Goal: Transaction & Acquisition: Purchase product/service

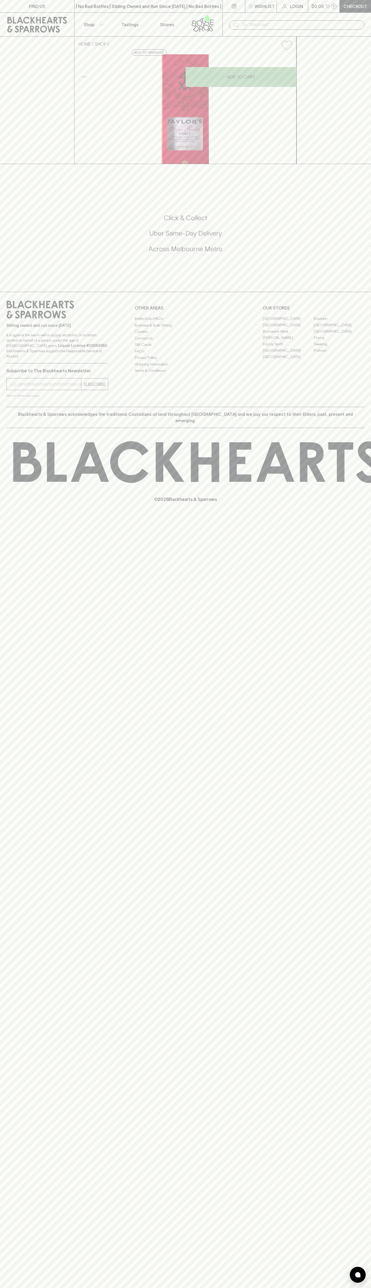
click at [275, 19] on div "​" at bounding box center [296, 25] width 148 height 24
click at [360, 799] on div "FIND US | No Bad Bottles | Sibling Owned and Run Since [DATE] | No Bad Bottles …" at bounding box center [185, 644] width 371 height 1288
click at [351, 1288] on html "FIND US | No Bad Bottles | Sibling Owned and Run Since [DATE] | No Bad Bottles …" at bounding box center [185, 644] width 371 height 1288
click at [10, 1210] on div "FIND US | No Bad Bottles | Sibling Owned and Run Since [DATE] | No Bad Bottles …" at bounding box center [185, 644] width 371 height 1288
